Goal: Task Accomplishment & Management: Manage account settings

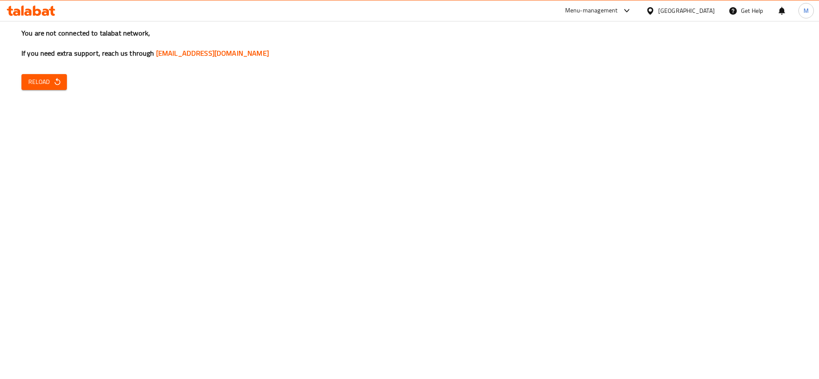
click at [64, 62] on div "You are not connected to talabat network, If you need extra support, reach us t…" at bounding box center [409, 189] width 819 height 379
click at [57, 74] on button "Reload" at bounding box center [43, 82] width 45 height 16
click at [46, 82] on span "Reload" at bounding box center [44, 82] width 32 height 11
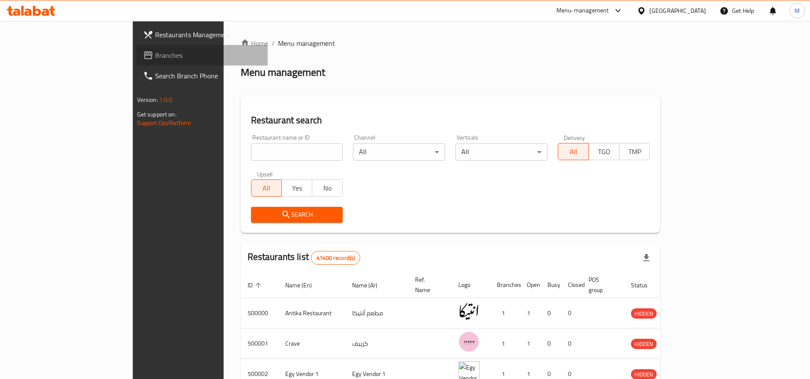
click at [155, 60] on span "Branches" at bounding box center [208, 55] width 106 height 10
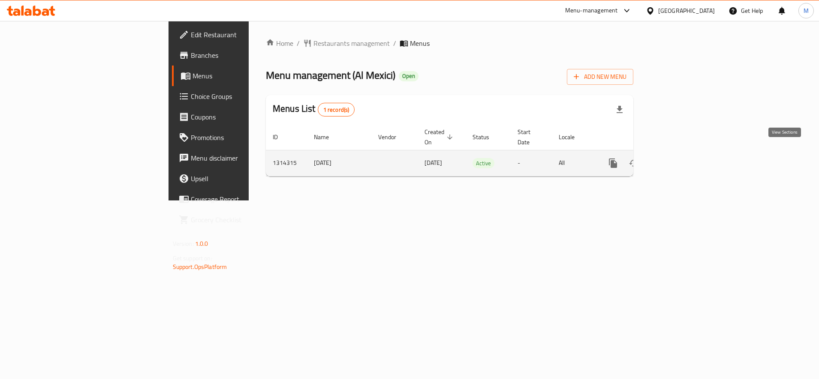
click at [680, 158] on icon "enhanced table" at bounding box center [674, 163] width 10 height 10
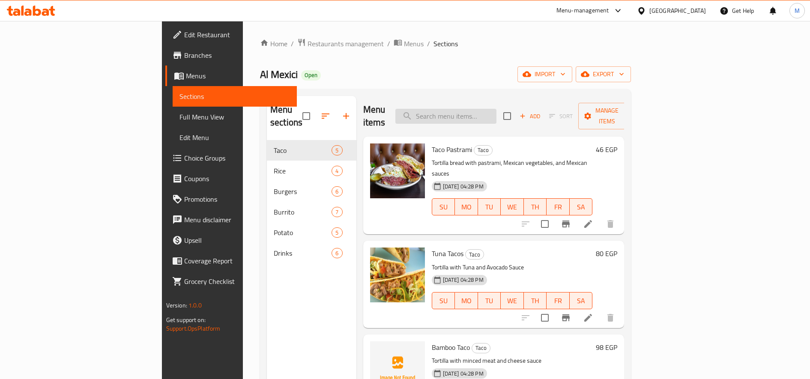
click at [497, 109] on input "search" at bounding box center [446, 116] width 101 height 15
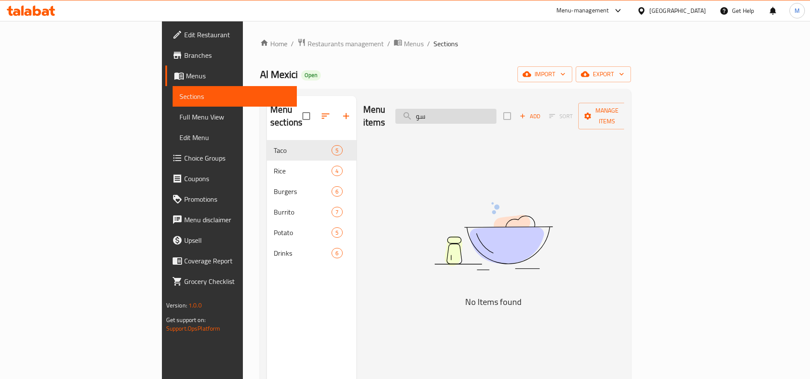
type input "س"
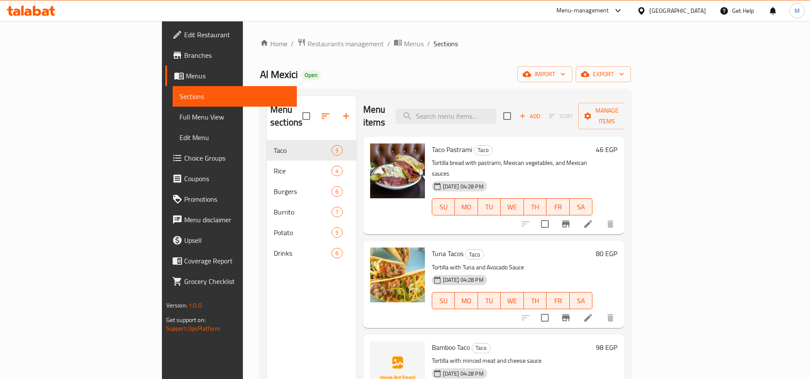
click at [542, 111] on span "Add" at bounding box center [530, 116] width 23 height 10
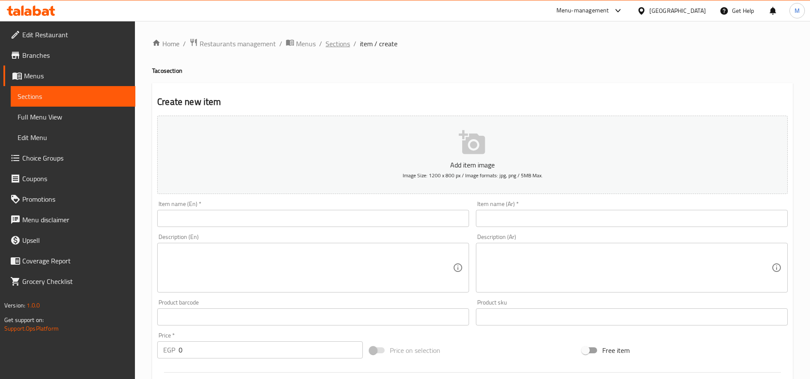
click at [331, 39] on span "Sections" at bounding box center [338, 44] width 24 height 10
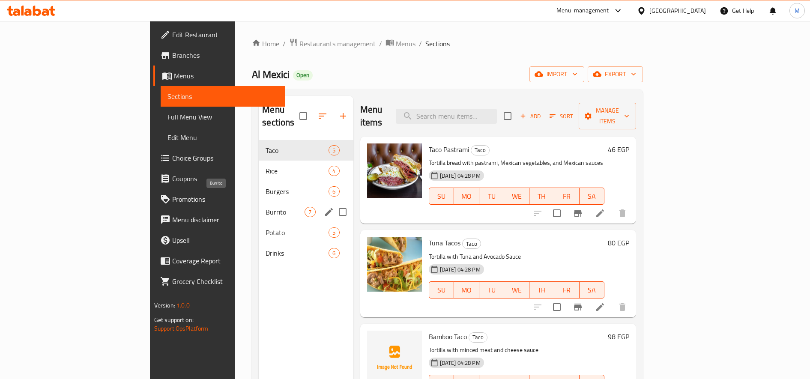
click at [266, 207] on span "Burrito" at bounding box center [285, 212] width 39 height 10
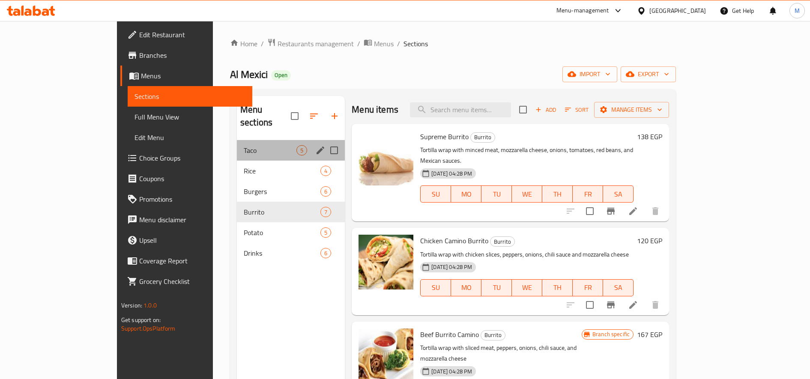
click at [237, 145] on div "Taco 5" at bounding box center [291, 150] width 108 height 21
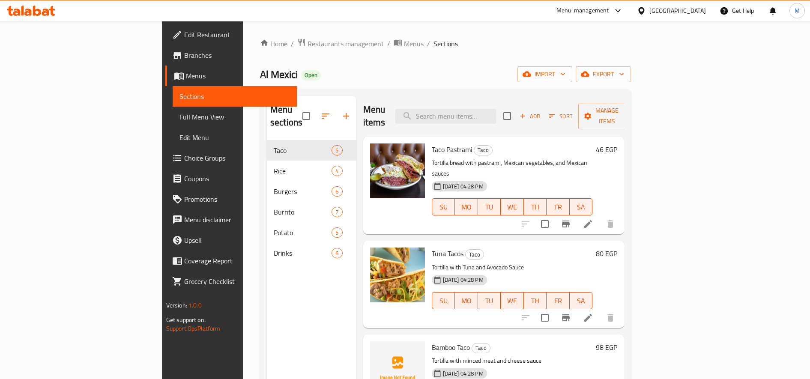
click at [625, 99] on div "Menu items Add Sort Manage items" at bounding box center [493, 116] width 261 height 41
click at [542, 111] on span "Add" at bounding box center [530, 116] width 23 height 10
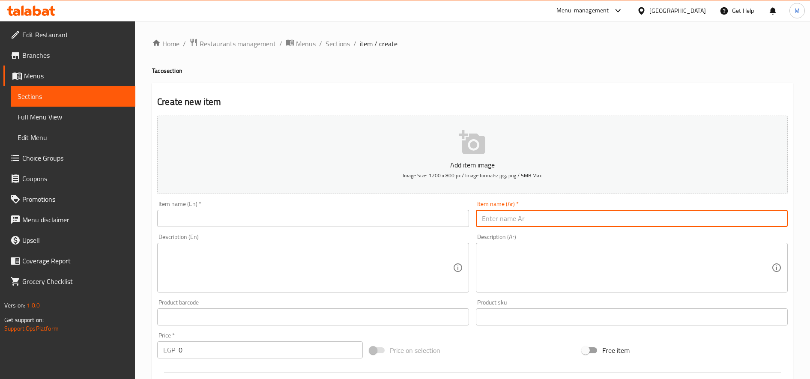
click at [726, 225] on input "text" at bounding box center [632, 218] width 312 height 17
click at [672, 224] on input "تاكو سوساج" at bounding box center [632, 218] width 312 height 17
type input "تاكو سوساج"
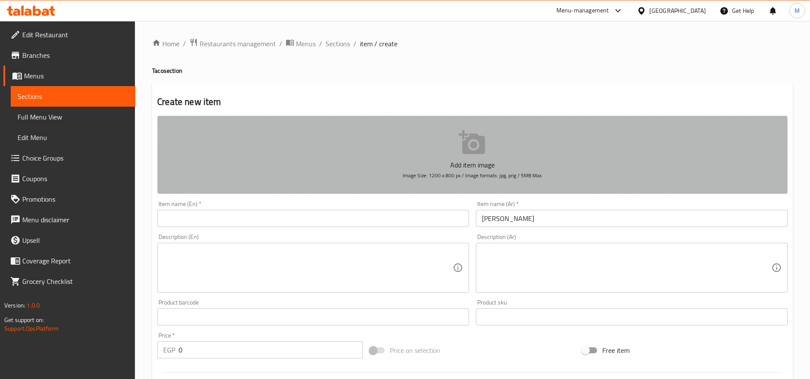
drag, startPoint x: 463, startPoint y: 128, endPoint x: 199, endPoint y: 164, distance: 266.0
click at [199, 164] on button "Add item image Image Size: 1200 x 800 px / Image formats: jpg, png / 5MB Max." at bounding box center [472, 155] width 631 height 78
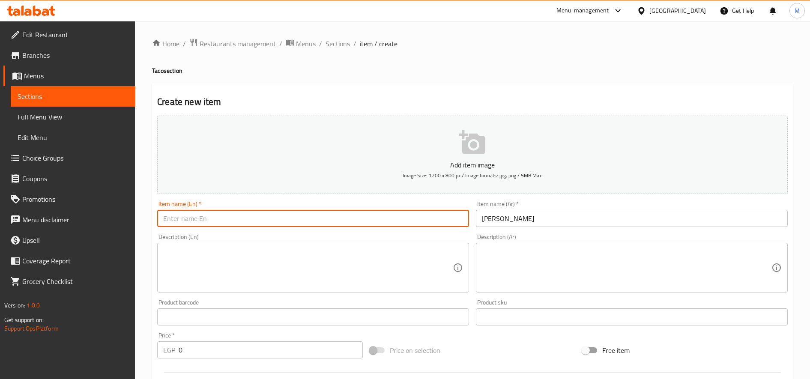
click at [211, 217] on input "text" at bounding box center [313, 218] width 312 height 17
paste input "Sausage taco"
type input "Sausage taco"
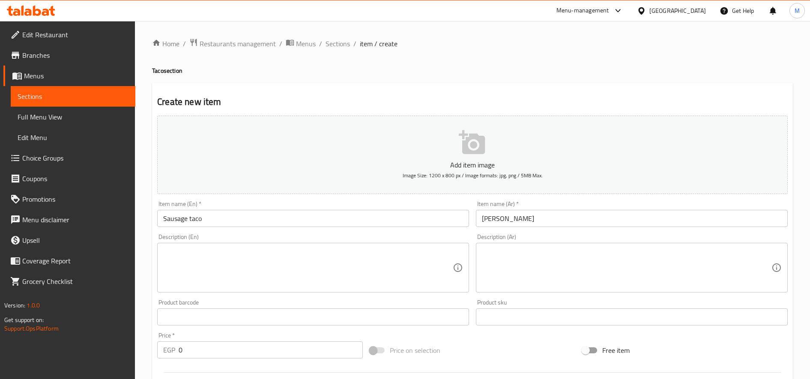
click at [575, 243] on div "Description (Ar)" at bounding box center [632, 268] width 312 height 50
paste textarea "عيش التورتيلا مع الهوت دوج و الخضار المكسيكي والصوصات المكسيكية"
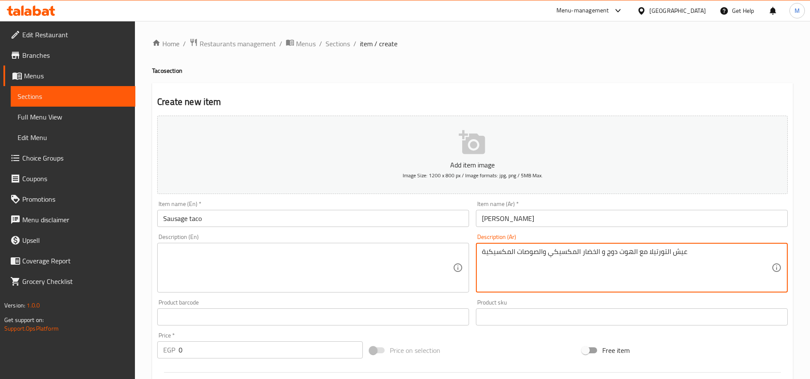
type textarea "عيش التورتيلا مع الهوت دوج و الخضار المكسيكي والصوصات المكسيكية"
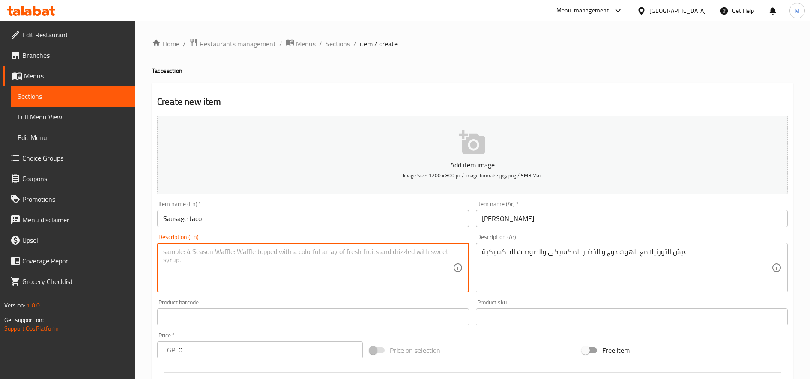
click at [376, 250] on textarea at bounding box center [308, 268] width 290 height 41
paste textarea "Tortilla bread with hot dogs, Mexican vegetables, and Mexican sauces"
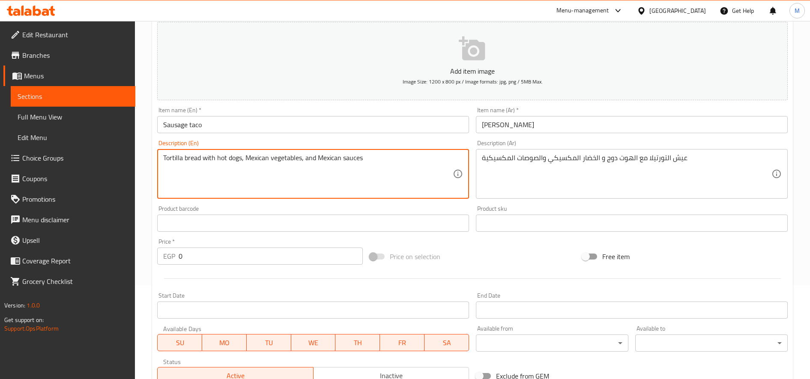
scroll to position [94, 0]
type textarea "Tortilla bread with hot dogs, Mexican vegetables, and Mexican sauces"
click at [248, 264] on div "Price   * EGP 0 Price *" at bounding box center [260, 251] width 213 height 33
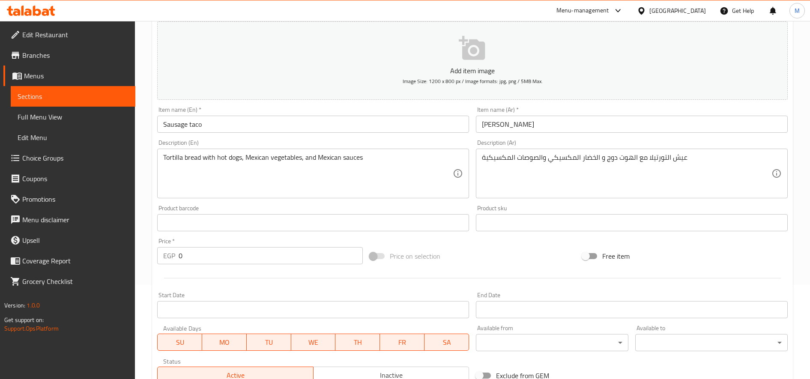
click at [248, 264] on input "0" at bounding box center [271, 255] width 184 height 17
type input "45"
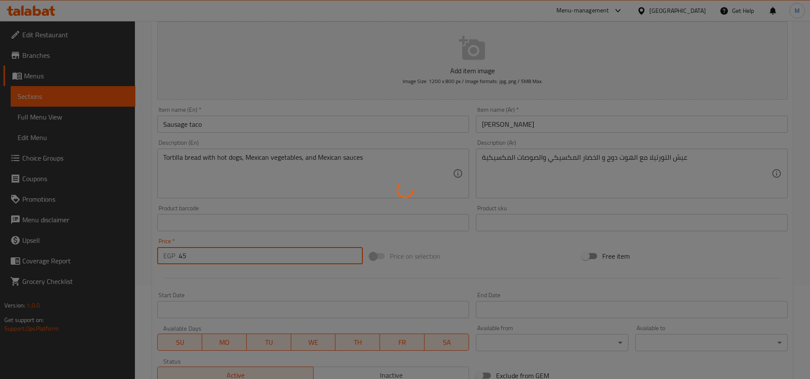
type input "0"
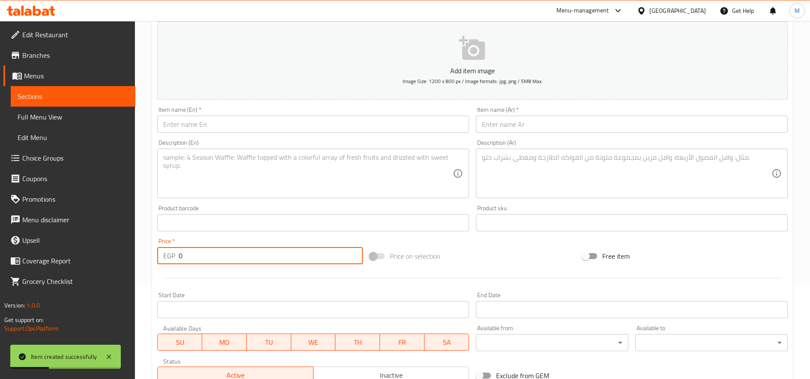
scroll to position [0, 0]
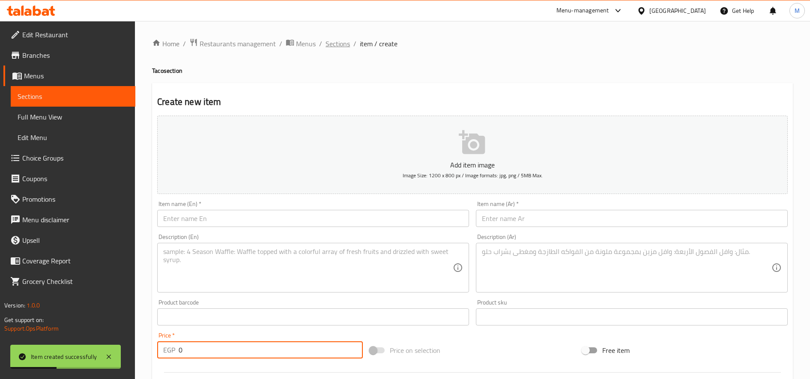
click at [337, 48] on span "Sections" at bounding box center [338, 44] width 24 height 10
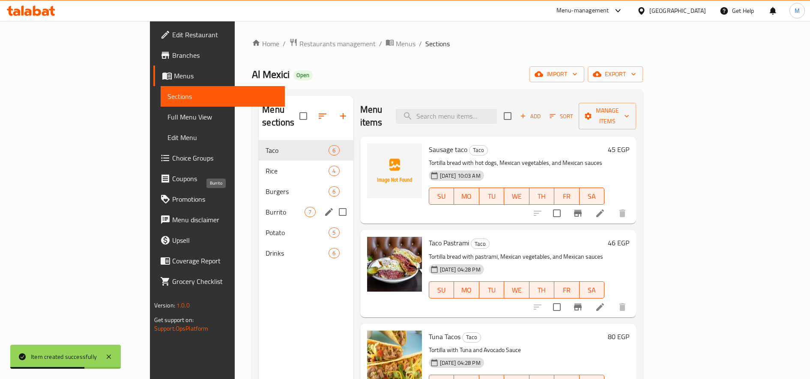
click at [266, 207] on span "Burrito" at bounding box center [285, 212] width 39 height 10
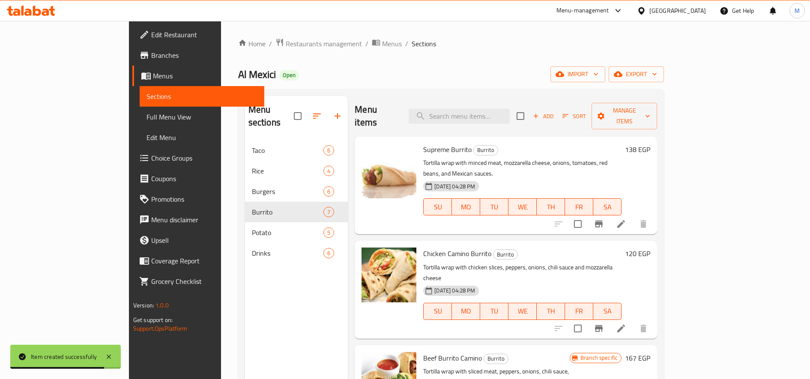
click at [312, 114] on icon "button" at bounding box center [317, 116] width 10 height 10
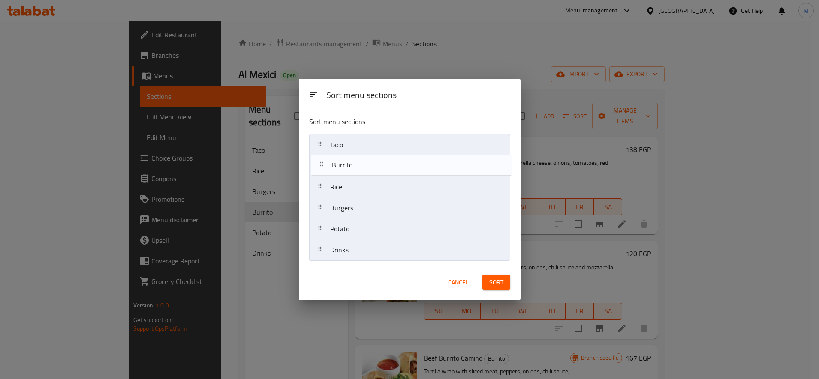
drag, startPoint x: 316, startPoint y: 210, endPoint x: 318, endPoint y: 165, distance: 45.0
click at [318, 165] on nav "Taco Rice Burgers Burrito Potato Drinks" at bounding box center [409, 197] width 201 height 127
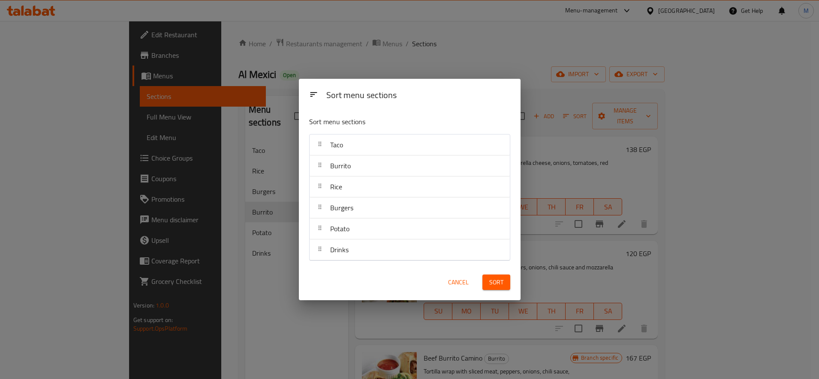
click at [498, 284] on span "Sort" at bounding box center [496, 282] width 14 height 11
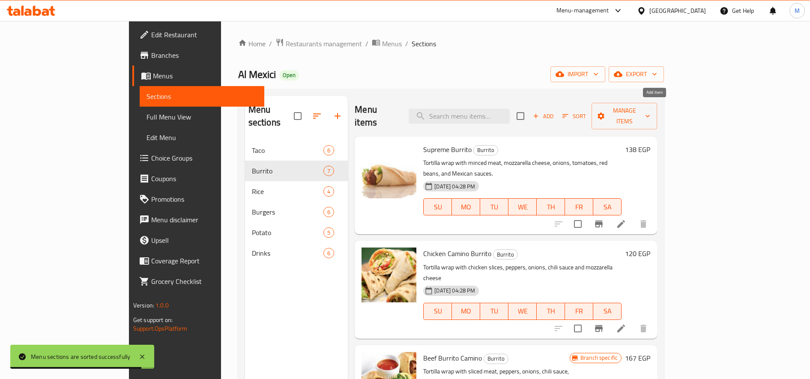
click at [555, 112] on span "Add" at bounding box center [543, 116] width 23 height 10
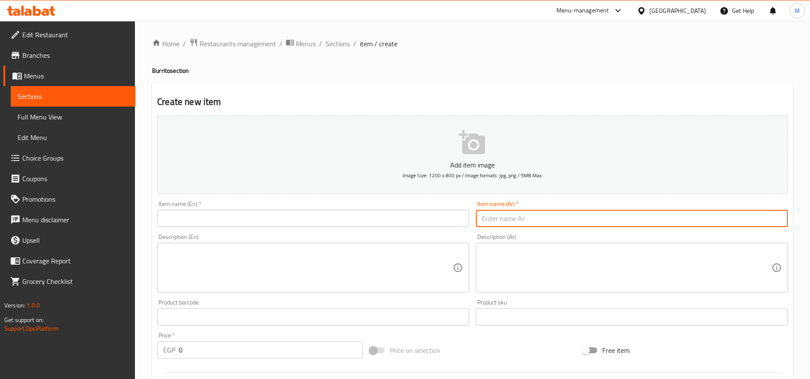
click at [628, 213] on input "text" at bounding box center [632, 218] width 312 height 17
click at [629, 211] on input "بوريتو سوساج" at bounding box center [632, 218] width 312 height 17
type input "بوريتو سوساج"
click at [390, 214] on input "text" at bounding box center [313, 218] width 312 height 17
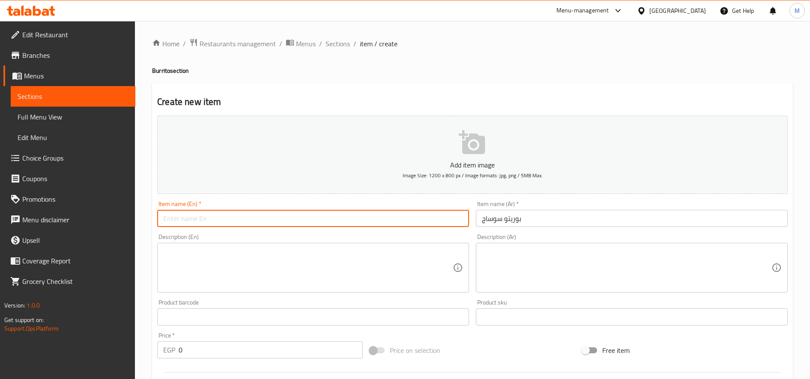
paste input "Sausage Burrito"
type input "Sausage Burrito"
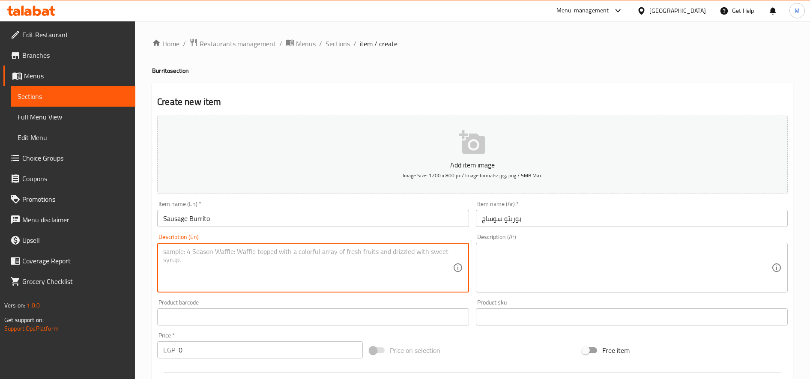
click at [501, 264] on textarea at bounding box center [627, 268] width 290 height 41
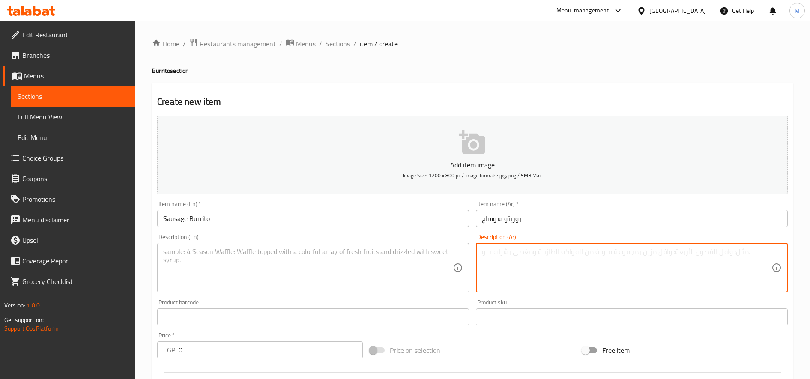
paste textarea "عيش التورتيلا مع الهوت دوج و الخضار المكسيكي والصوصات المكسيكية"
type textarea "عيش التورتيلا مع الهوت دوج و الخضار المكسيكي والصوصات المكسيكية"
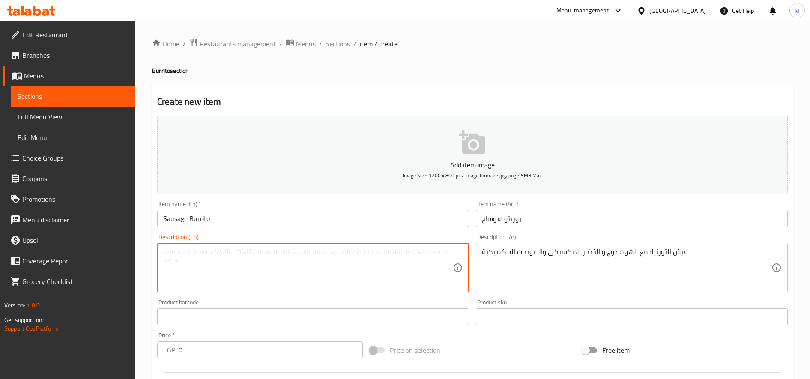
paste textarea "Tortilla bread with hot dogs, Mexican vegetables, and Mexican sauces"
type textarea "Tortilla bread with hot dogs, Mexican vegetables, and Mexican sauces"
click at [261, 350] on input "0" at bounding box center [271, 350] width 184 height 17
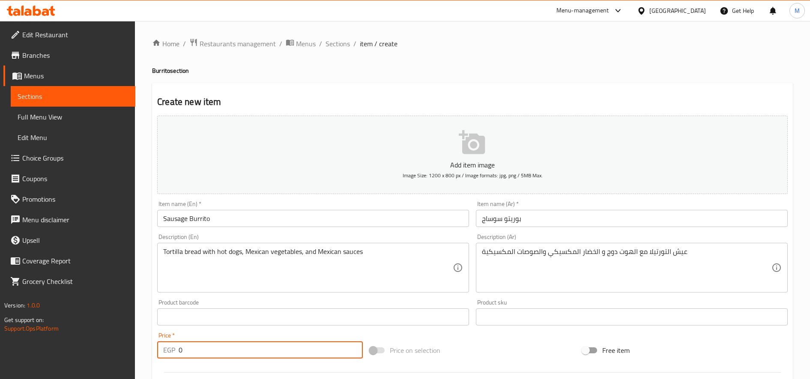
click at [261, 350] on input "0" at bounding box center [271, 350] width 184 height 17
type input "95"
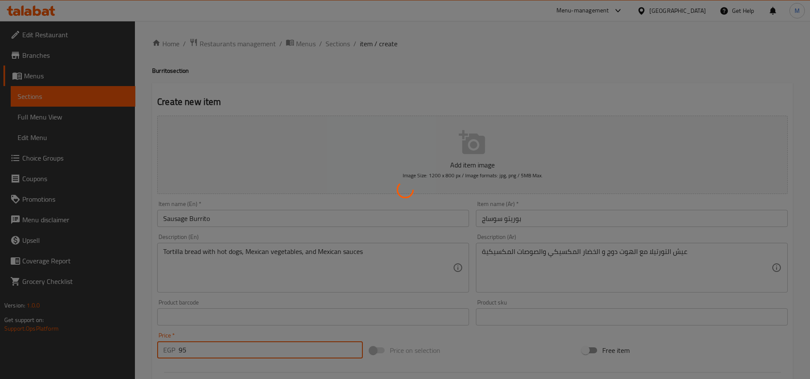
type input "0"
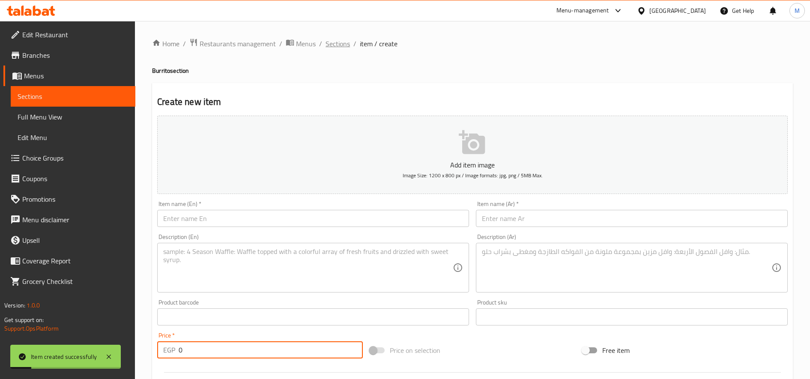
click at [342, 48] on span "Sections" at bounding box center [338, 44] width 24 height 10
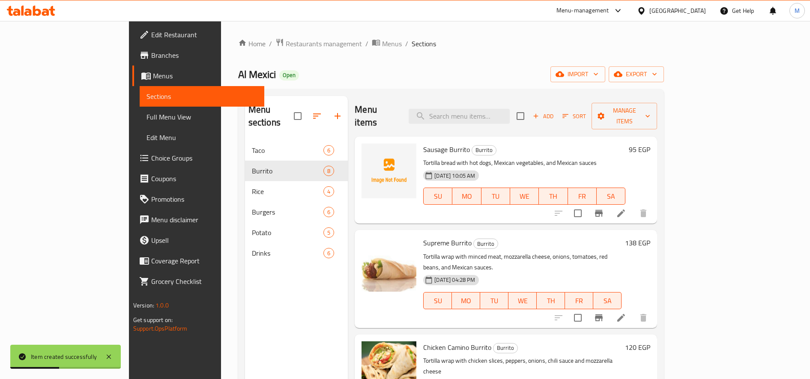
click at [486, 94] on div "Menu sections Taco 6 Burrito 8 Rice 4 Burgers 6 Potato 5 Drinks 6 Menu items Ad…" at bounding box center [451, 285] width 426 height 393
click at [485, 109] on input "search" at bounding box center [459, 116] width 101 height 15
paste input "المكسيكانو"
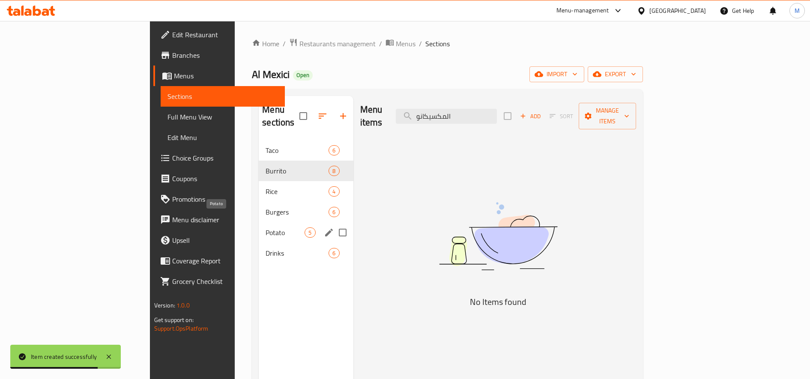
type input "المكسيكانو"
click at [259, 226] on div "Potato 5" at bounding box center [306, 232] width 94 height 21
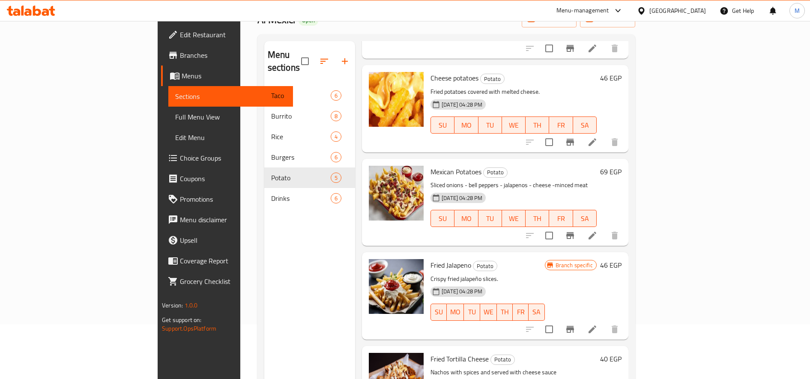
scroll to position [55, 0]
click at [622, 165] on h6 "69 EGP" at bounding box center [610, 171] width 21 height 12
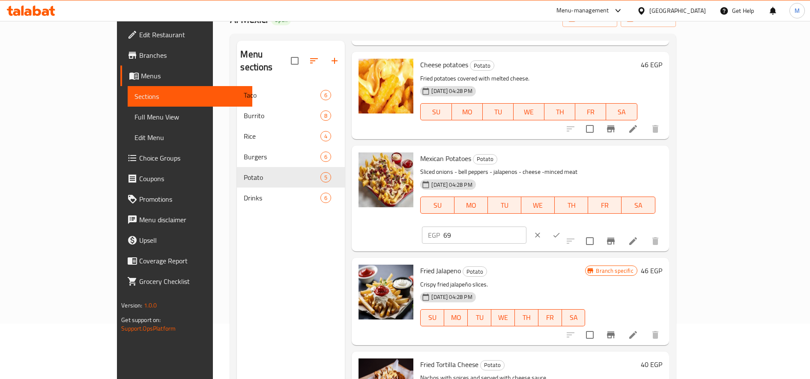
click at [526, 227] on input "69" at bounding box center [485, 235] width 83 height 17
type input "65"
click at [566, 226] on button "ok" at bounding box center [556, 235] width 19 height 19
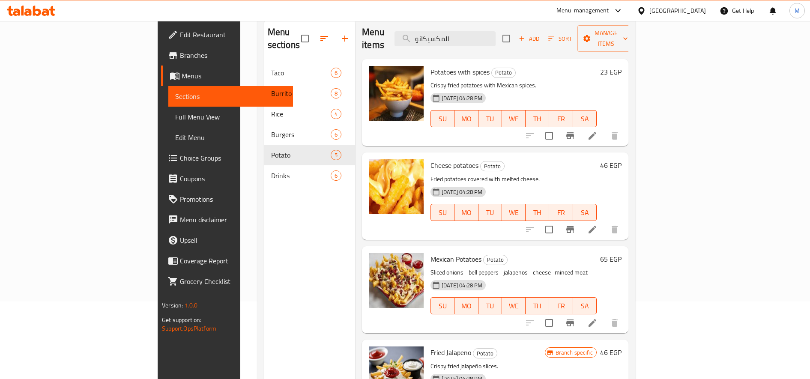
scroll to position [77, 0]
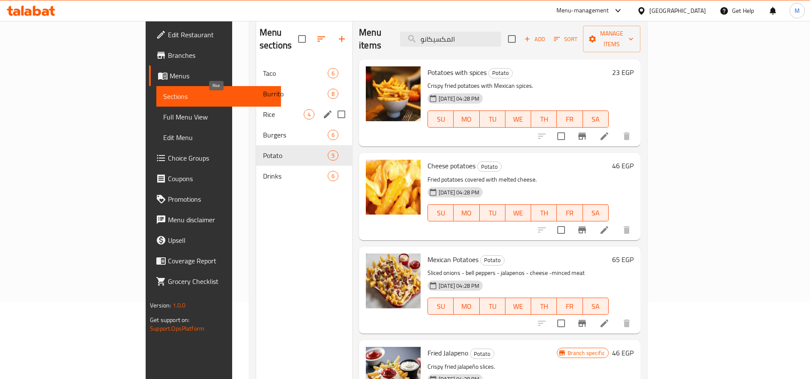
click at [263, 109] on span "Rice" at bounding box center [283, 114] width 41 height 10
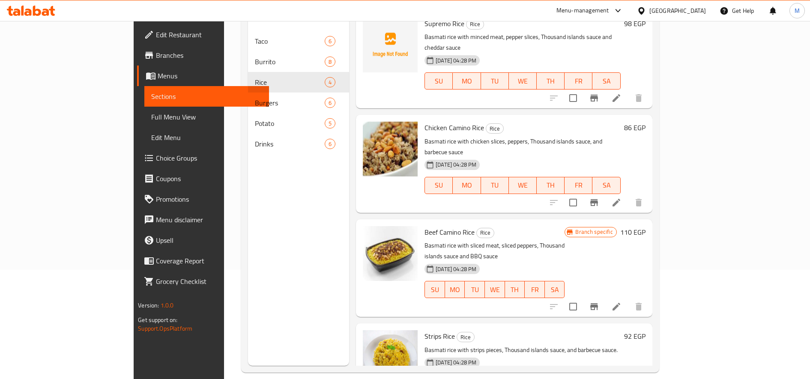
scroll to position [114, 0]
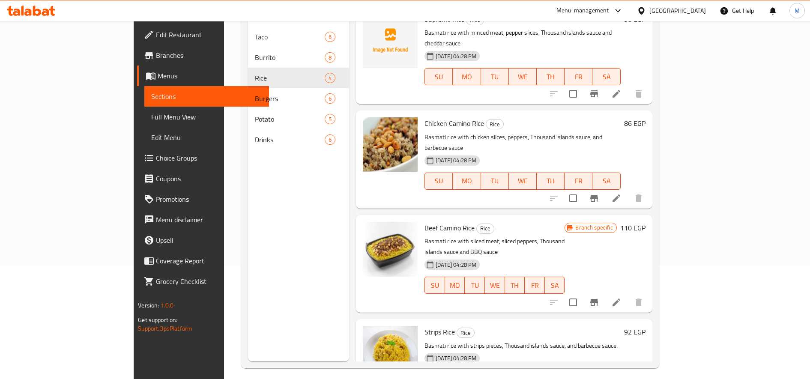
click at [646, 222] on h6 "110 EGP" at bounding box center [633, 228] width 25 height 12
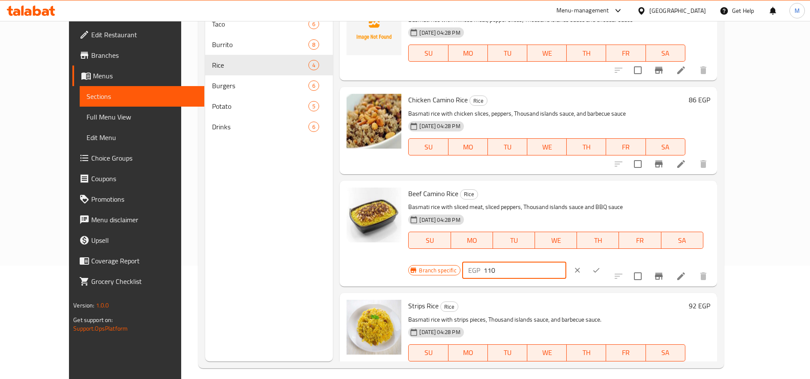
click at [567, 262] on input "110" at bounding box center [525, 270] width 83 height 17
type input "150"
click at [606, 261] on button "ok" at bounding box center [596, 270] width 19 height 19
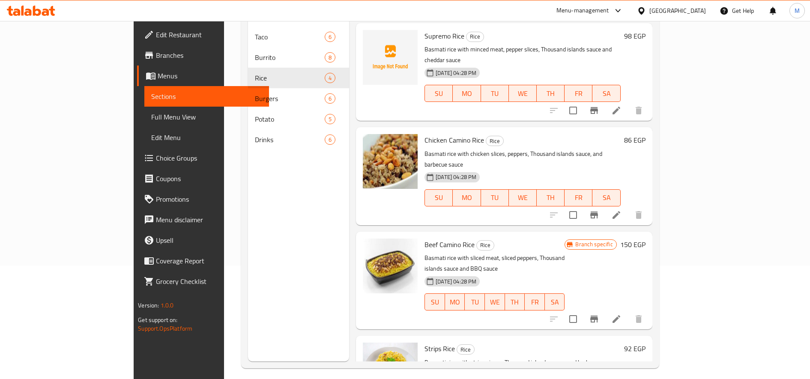
scroll to position [0, 0]
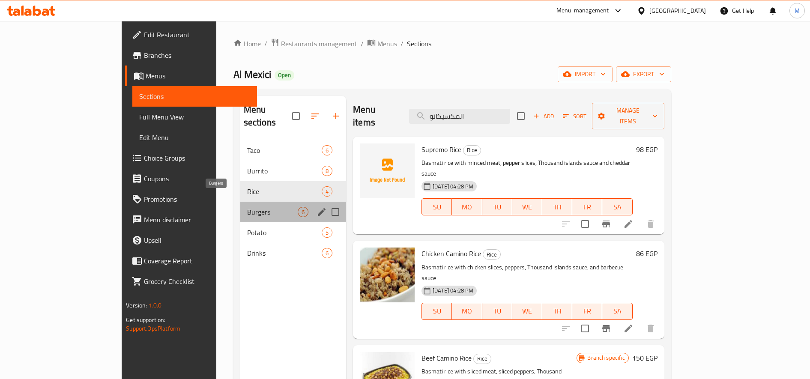
click at [247, 207] on span "Burgers" at bounding box center [272, 212] width 51 height 10
